Goal: Task Accomplishment & Management: Complete application form

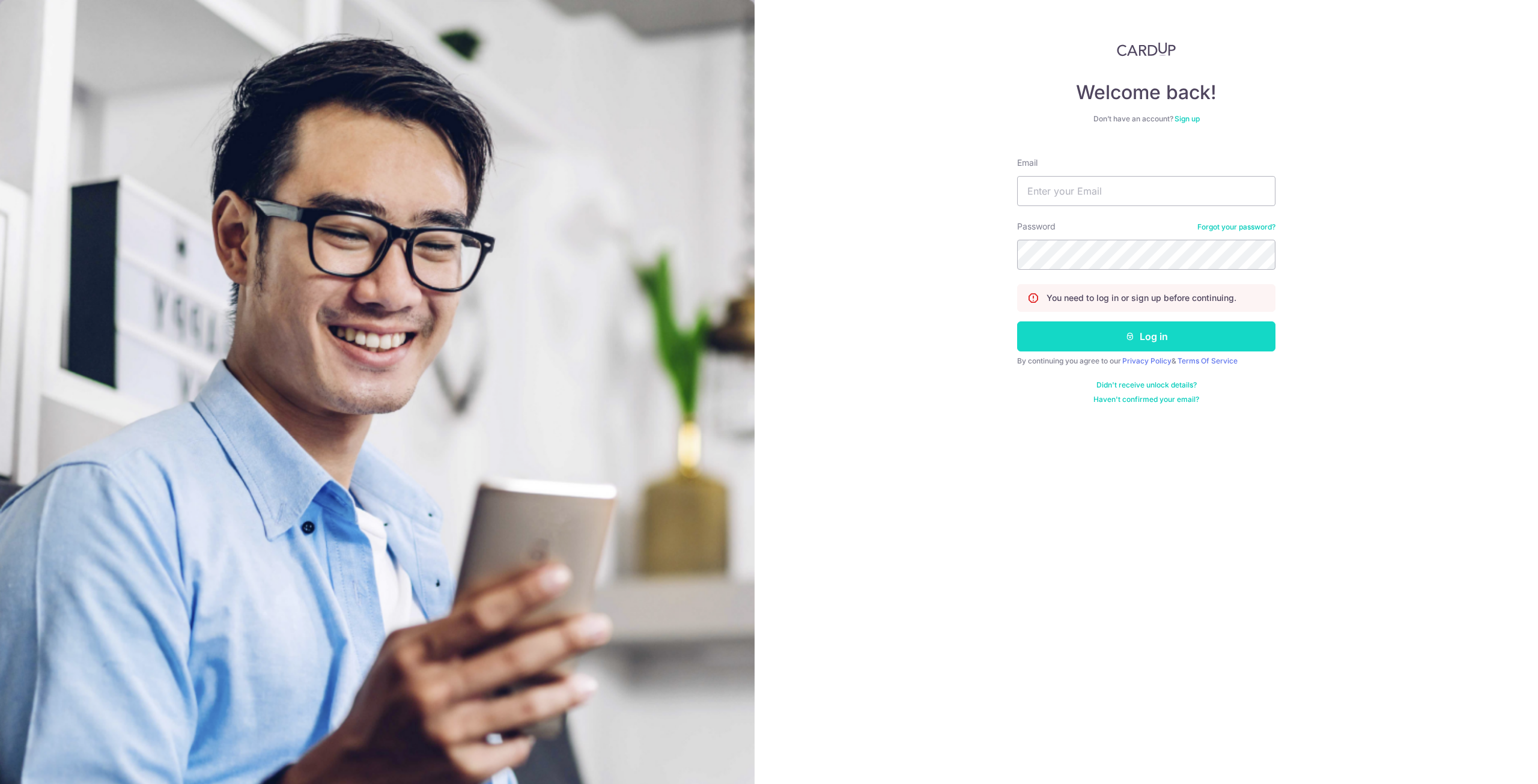
type input "[EMAIL_ADDRESS][DOMAIN_NAME]"
click at [1175, 341] on button "Log in" at bounding box center [1147, 336] width 259 height 30
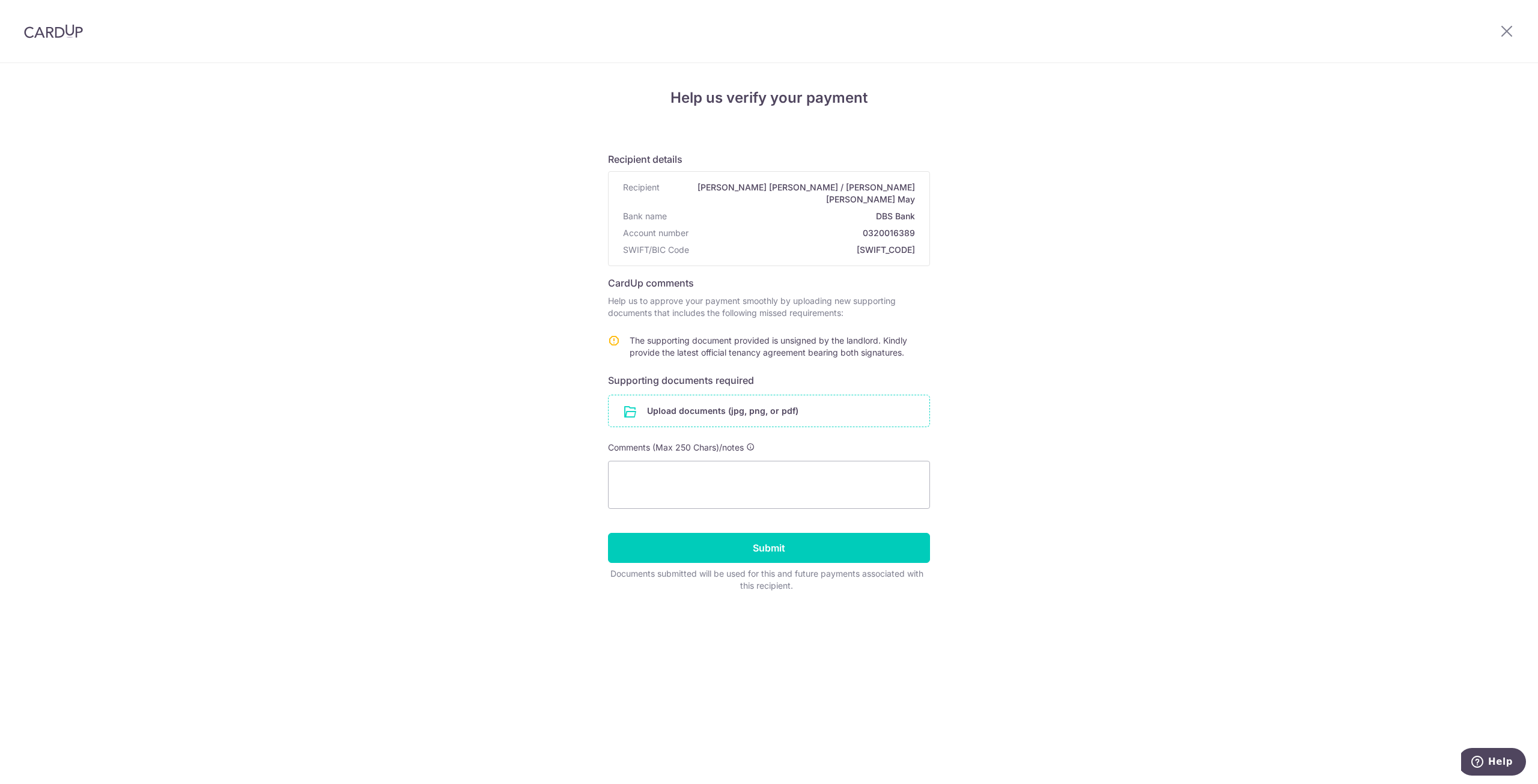
click at [695, 400] on input "file" at bounding box center [769, 411] width 321 height 31
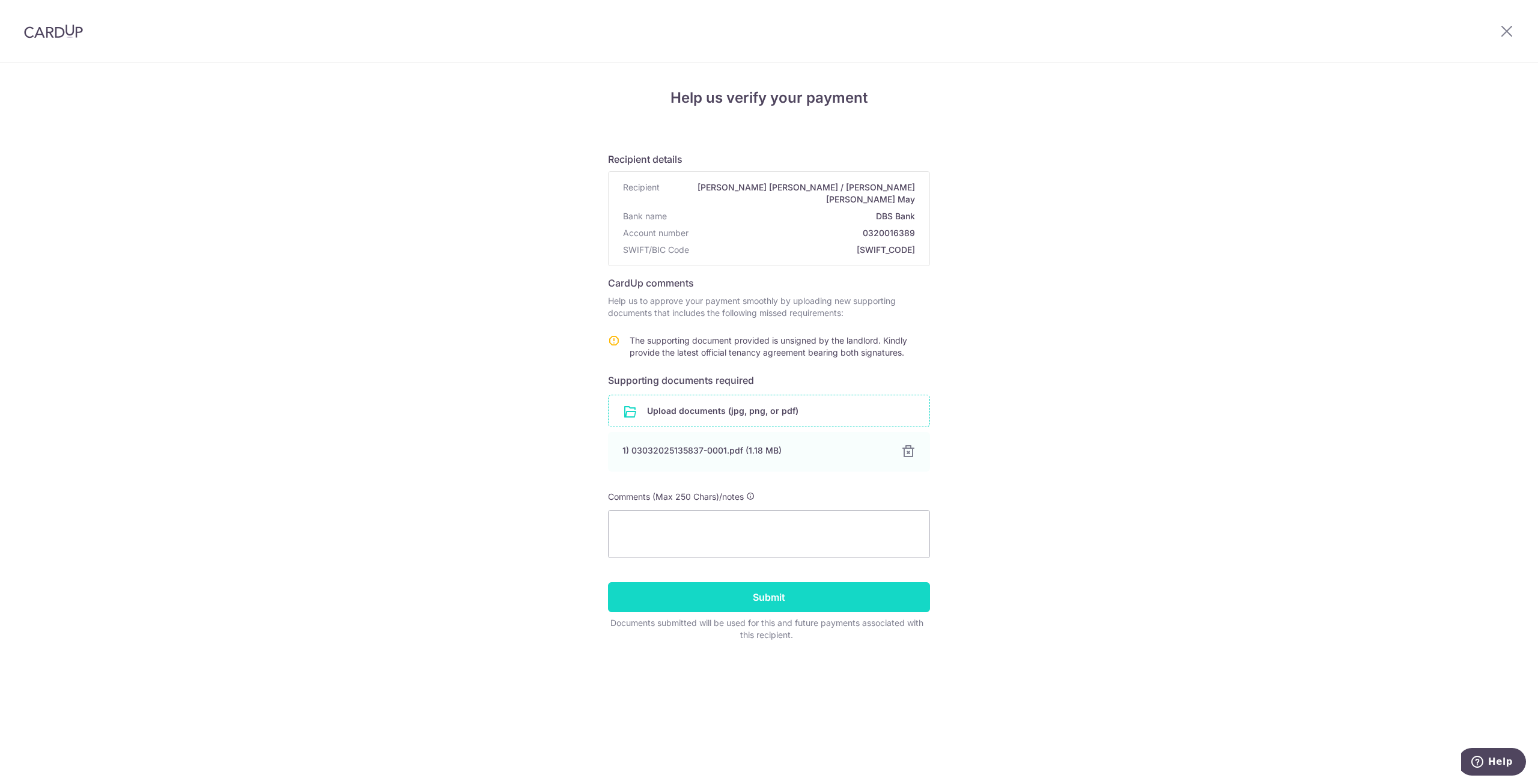
click at [791, 593] on input "Submit" at bounding box center [769, 597] width 322 height 30
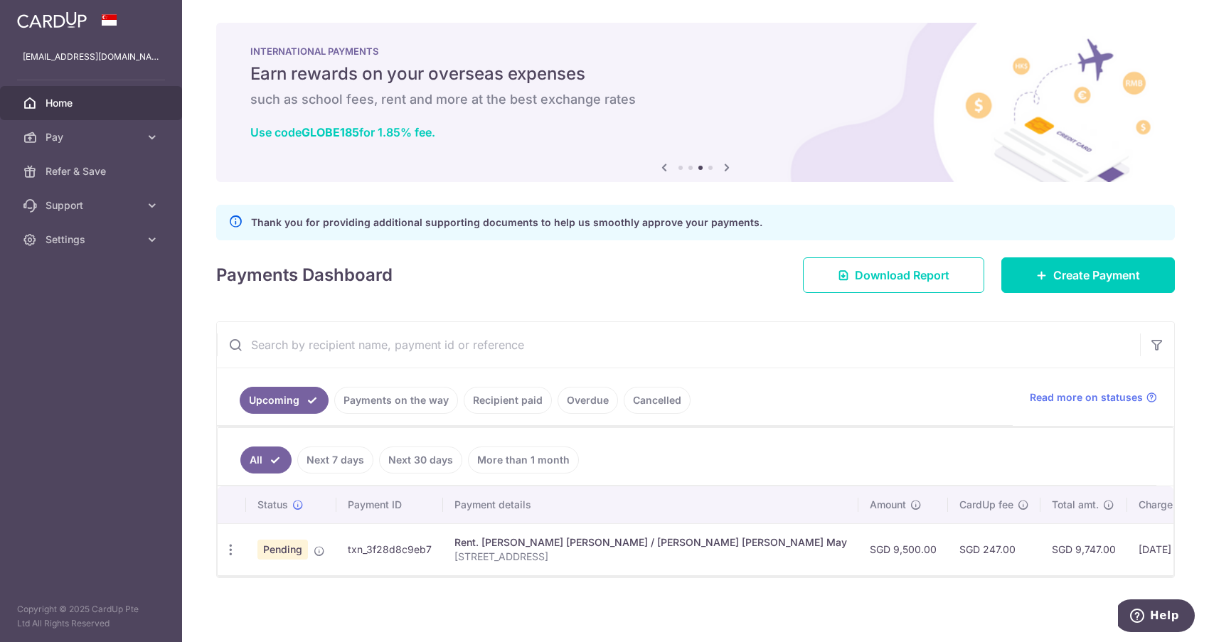
click at [324, 601] on div "× Pause Schedule Pause all future payments in this series Pause just this one p…" at bounding box center [695, 321] width 1027 height 642
